Goal: Check status

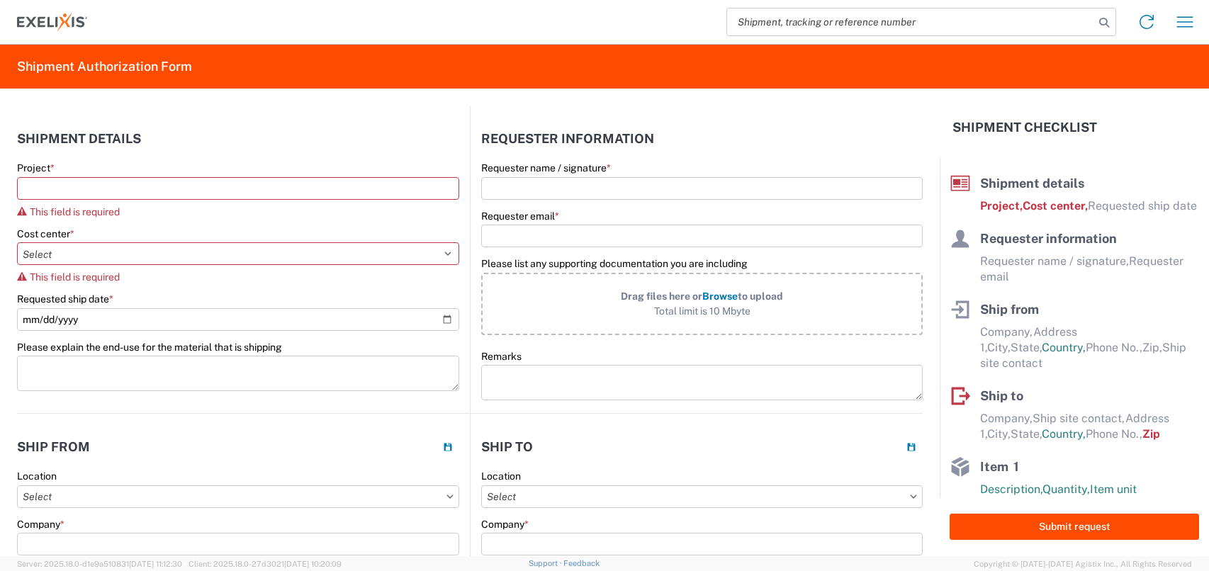
select select "US"
select select "KGS"
select select "USD"
select select "IN"
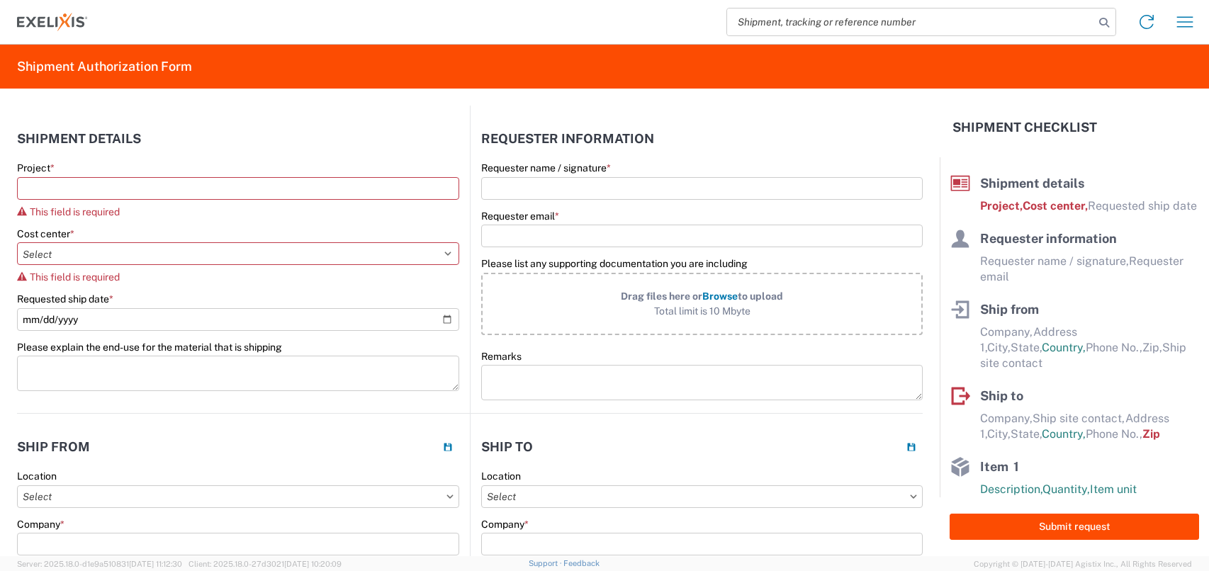
select select "EA"
select select "USD"
select select "US"
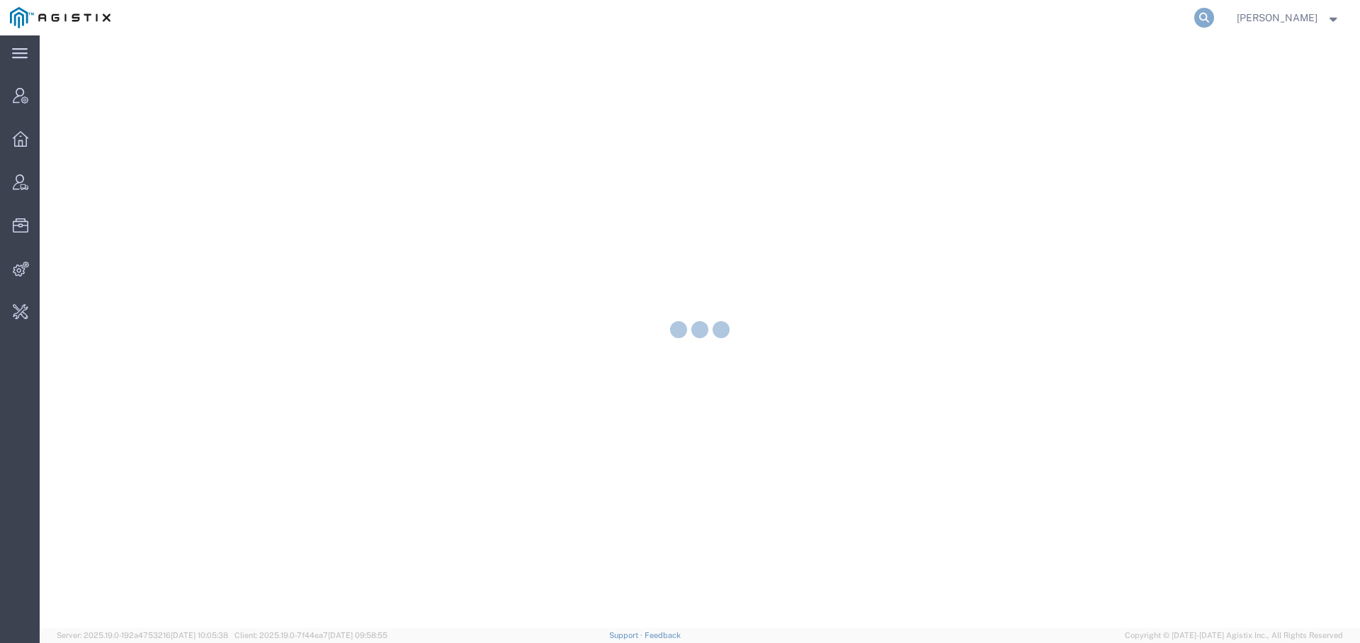
click at [1196, 20] on icon at bounding box center [1204, 18] width 20 height 20
paste input "56789991"
type input "56789991"
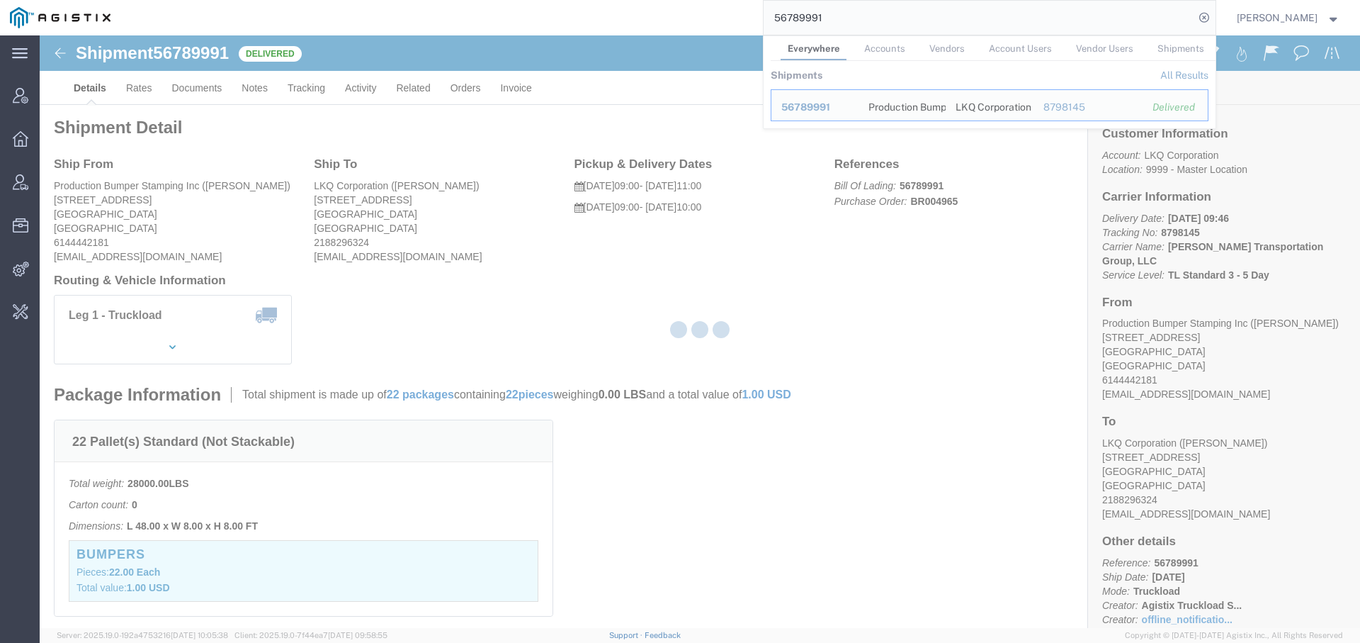
click at [498, 130] on div at bounding box center [700, 331] width 1321 height 592
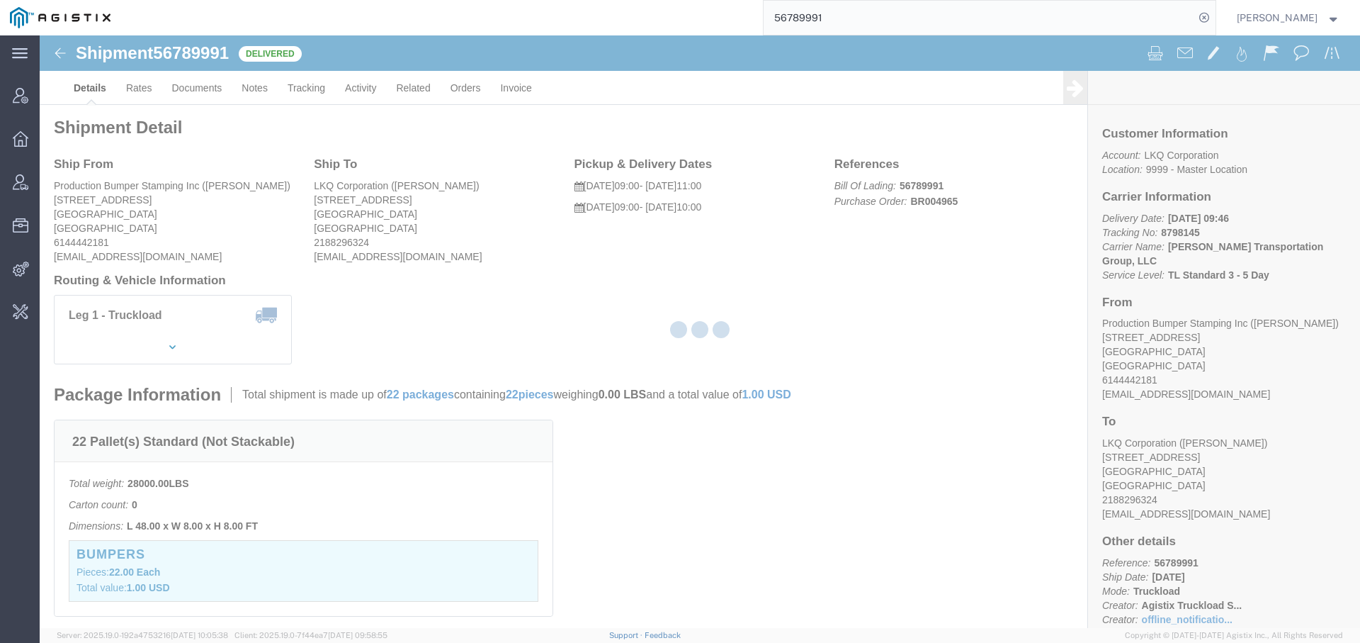
click at [477, 289] on div at bounding box center [700, 331] width 1321 height 592
